Goal: Task Accomplishment & Management: Use online tool/utility

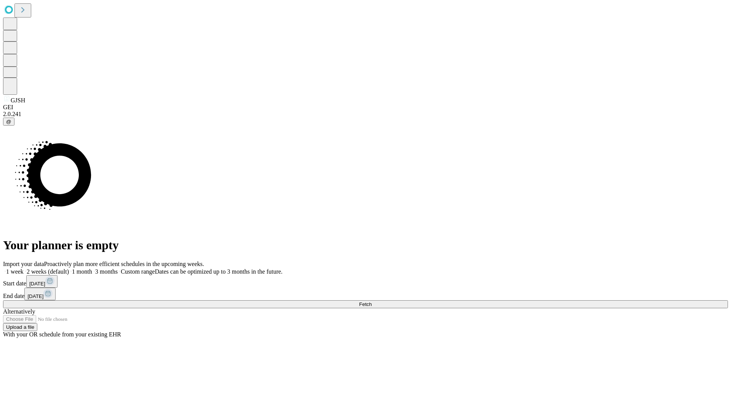
click at [69, 268] on label "2 weeks (default)" at bounding box center [46, 271] width 45 height 6
click at [372, 302] on span "Fetch" at bounding box center [365, 305] width 13 height 6
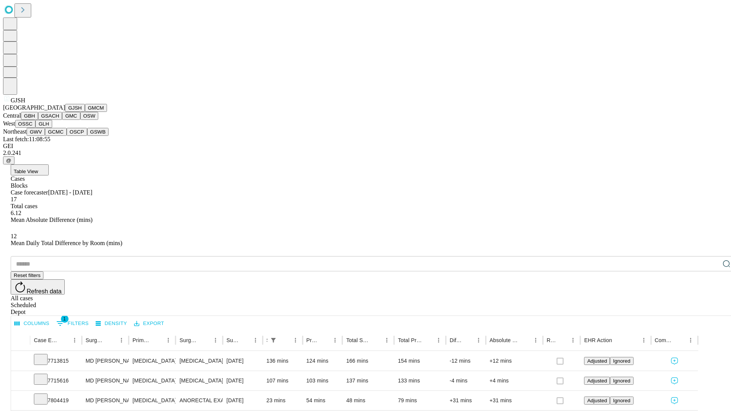
click at [85, 112] on button "GMCM" at bounding box center [96, 108] width 22 height 8
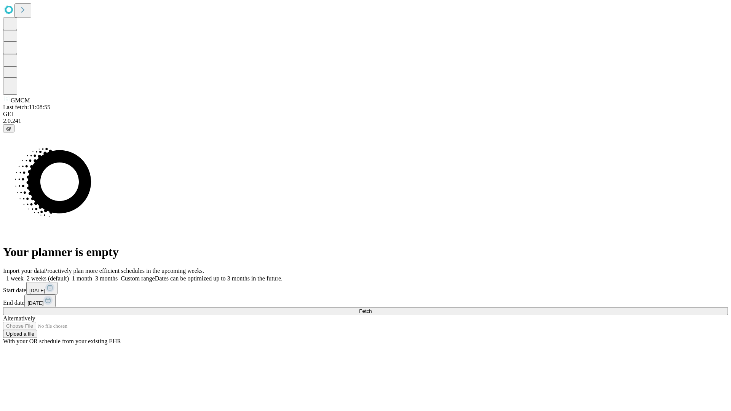
click at [69, 275] on label "2 weeks (default)" at bounding box center [46, 278] width 45 height 6
click at [372, 308] on span "Fetch" at bounding box center [365, 311] width 13 height 6
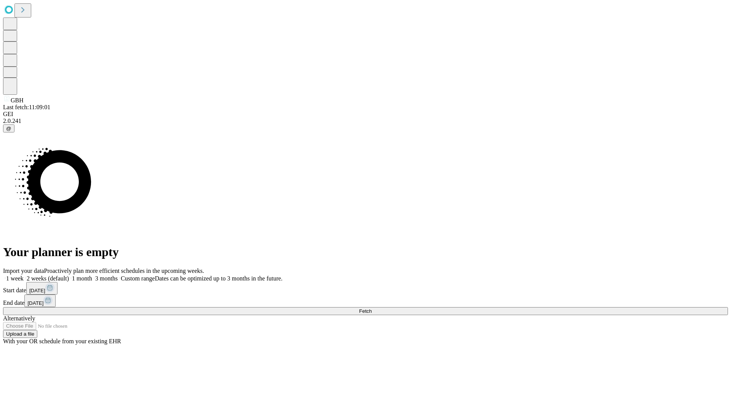
click at [69, 275] on label "2 weeks (default)" at bounding box center [46, 278] width 45 height 6
click at [372, 308] on span "Fetch" at bounding box center [365, 311] width 13 height 6
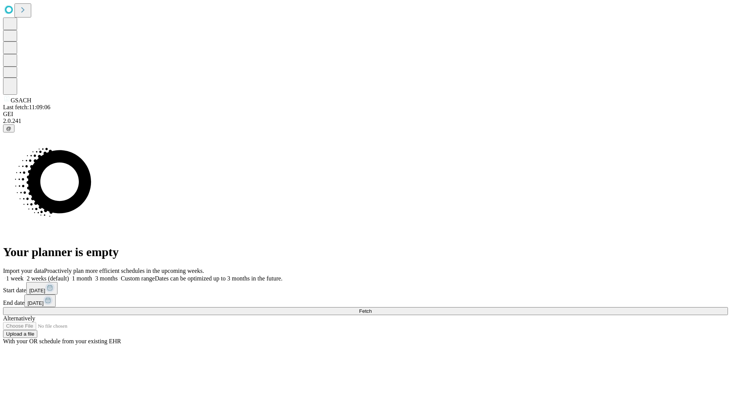
click at [69, 275] on label "2 weeks (default)" at bounding box center [46, 278] width 45 height 6
click at [372, 308] on span "Fetch" at bounding box center [365, 311] width 13 height 6
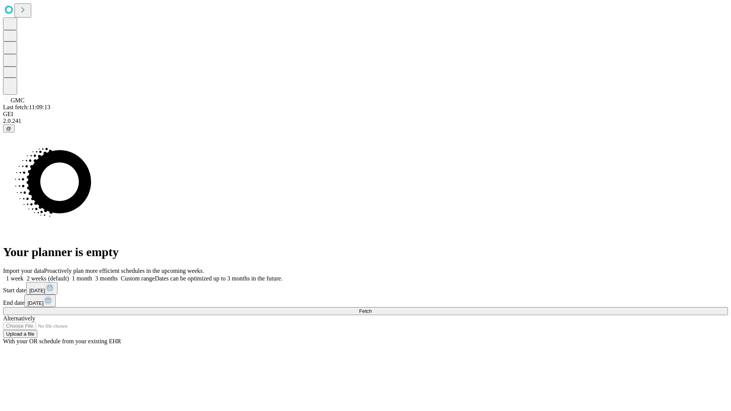
click at [372, 308] on span "Fetch" at bounding box center [365, 311] width 13 height 6
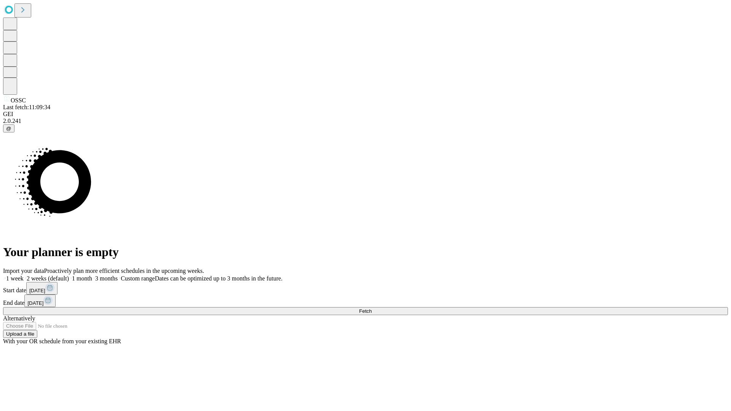
click at [69, 275] on label "2 weeks (default)" at bounding box center [46, 278] width 45 height 6
click at [372, 308] on span "Fetch" at bounding box center [365, 311] width 13 height 6
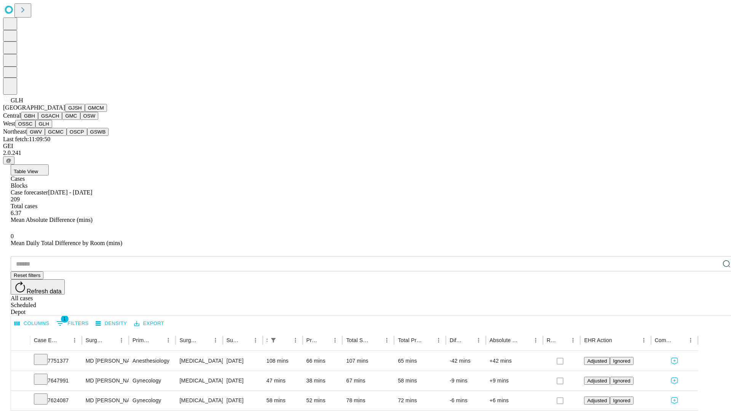
click at [45, 136] on button "GWV" at bounding box center [36, 132] width 18 height 8
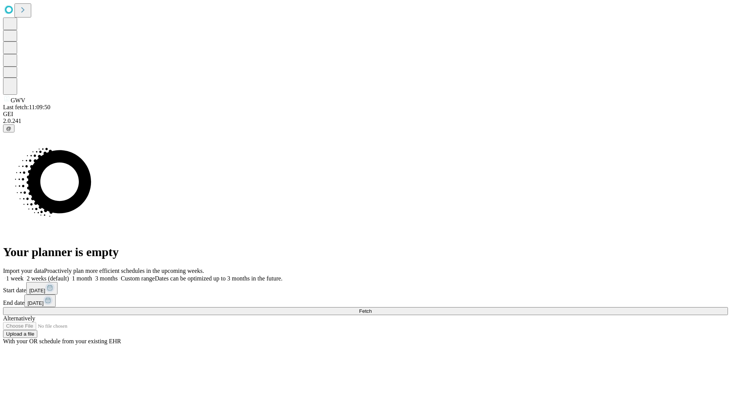
click at [69, 275] on label "2 weeks (default)" at bounding box center [46, 278] width 45 height 6
click at [372, 308] on span "Fetch" at bounding box center [365, 311] width 13 height 6
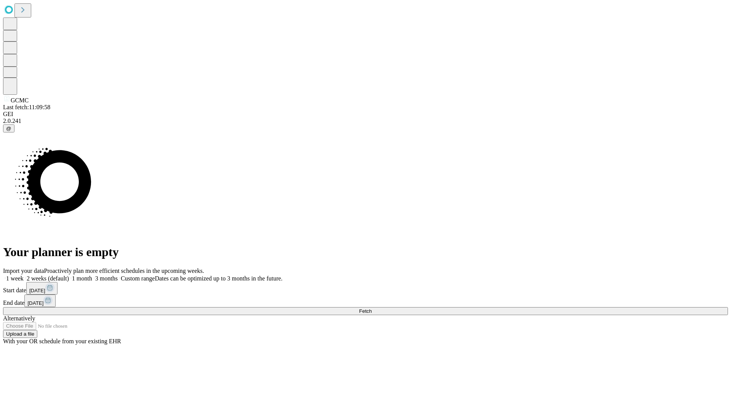
click at [69, 275] on label "2 weeks (default)" at bounding box center [46, 278] width 45 height 6
click at [372, 308] on span "Fetch" at bounding box center [365, 311] width 13 height 6
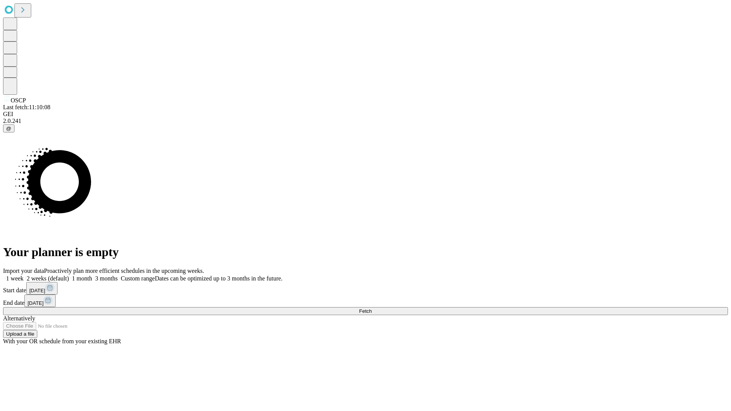
click at [372, 308] on span "Fetch" at bounding box center [365, 311] width 13 height 6
